Goal: Transaction & Acquisition: Purchase product/service

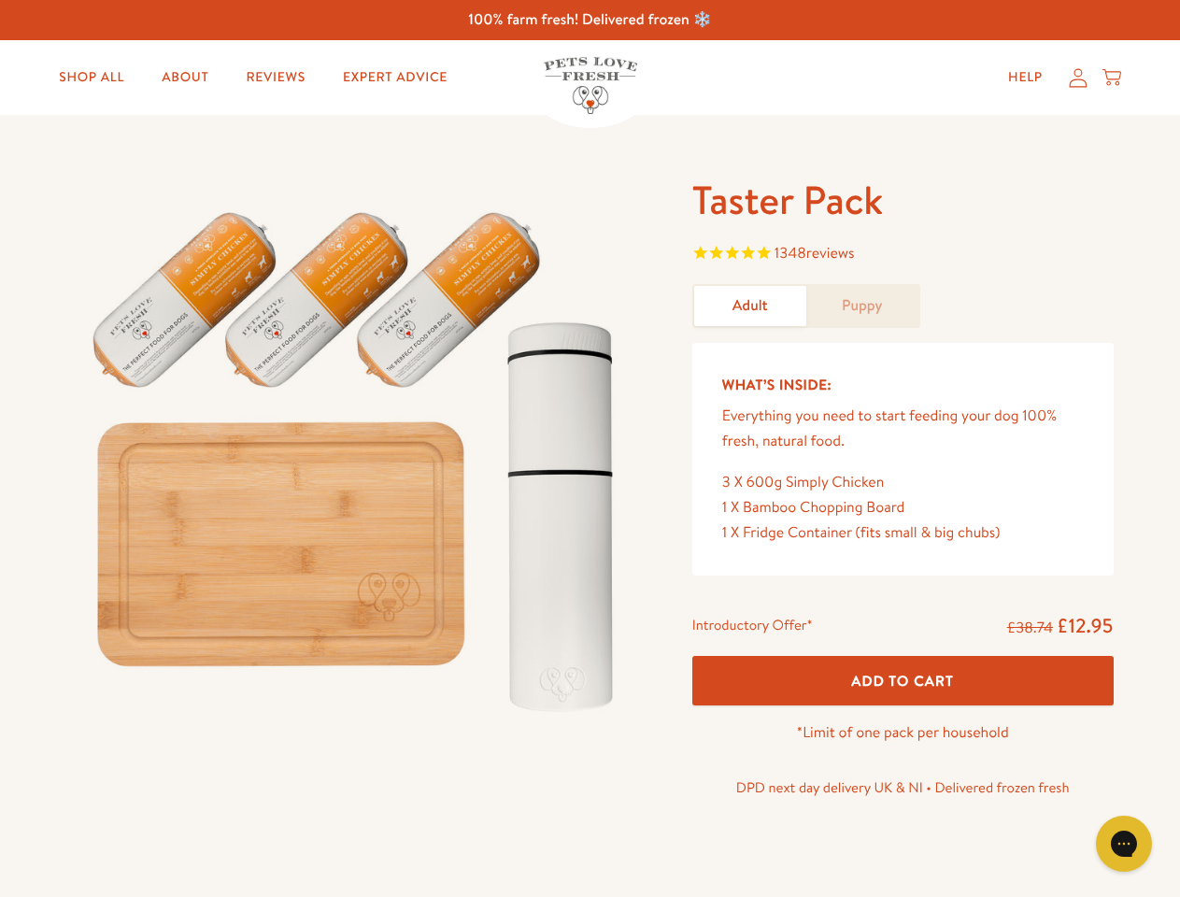
click at [589, 448] on img at bounding box center [357, 453] width 580 height 557
click at [902, 255] on span "1348 reviews" at bounding box center [902, 255] width 421 height 28
click at [902, 680] on span "Add To Cart" at bounding box center [902, 681] width 103 height 20
click at [1124, 843] on icon "Gorgias live chat" at bounding box center [1123, 843] width 18 height 18
